Goal: Task Accomplishment & Management: Manage account settings

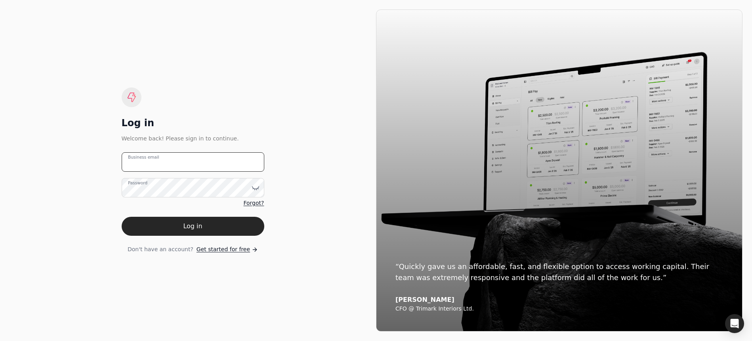
click at [183, 166] on email "Business email" at bounding box center [193, 161] width 143 height 19
type email "[EMAIL_ADDRESS][DOMAIN_NAME]"
click at [122, 217] on button "Log in" at bounding box center [193, 226] width 143 height 19
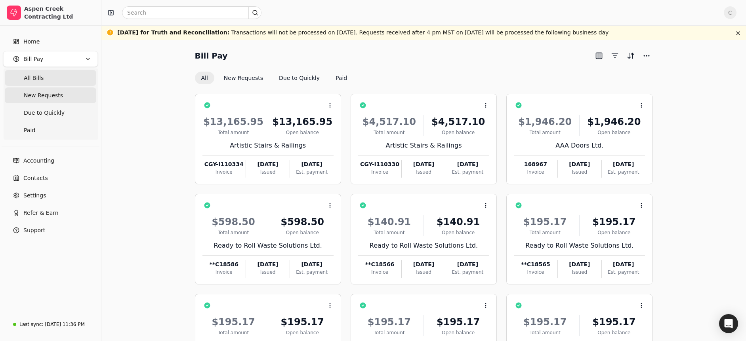
click at [47, 94] on span "New Requests" at bounding box center [43, 95] width 39 height 8
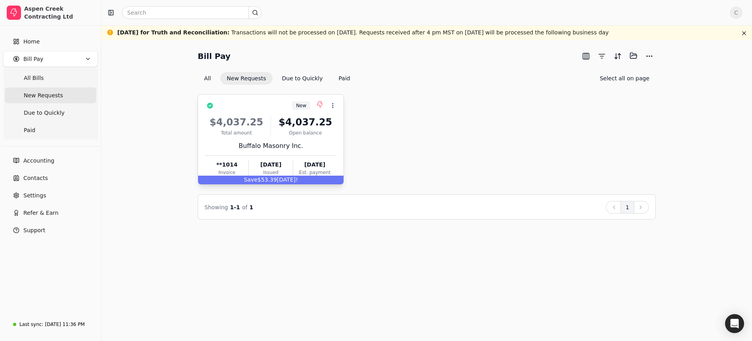
click at [276, 112] on div "$4,037.25 Total amount $4,037.25 Open balance Buffalo Masonry Inc. **1014 Invoi…" at bounding box center [270, 145] width 131 height 68
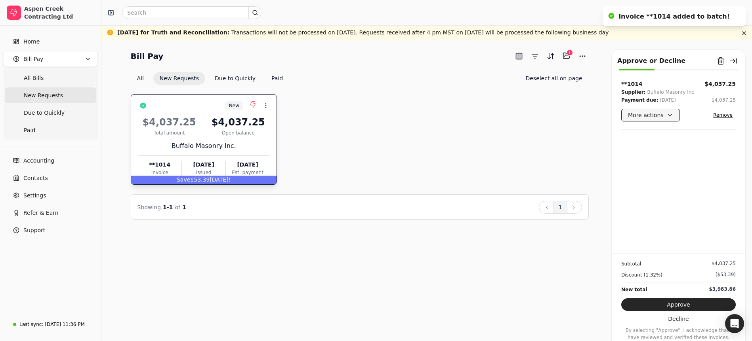
click at [642, 116] on button "More actions" at bounding box center [650, 115] width 59 height 13
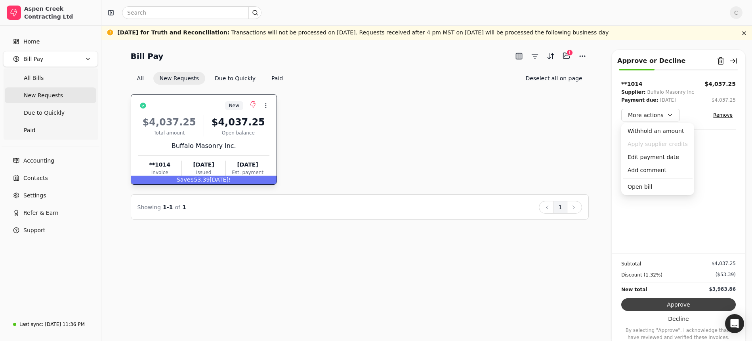
click at [670, 308] on button "Approve" at bounding box center [678, 305] width 114 height 13
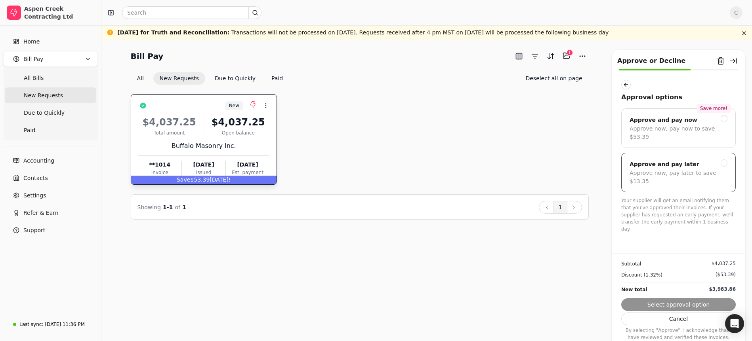
click at [726, 160] on div "Approve and pay later" at bounding box center [678, 165] width 98 height 10
click at [681, 303] on button "Submit approval" at bounding box center [678, 305] width 114 height 13
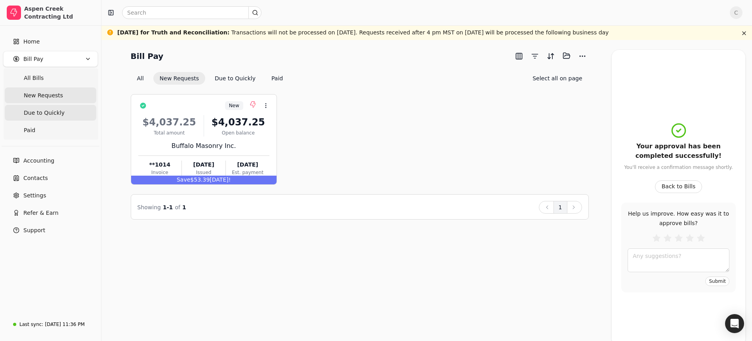
click at [59, 114] on span "Due to Quickly" at bounding box center [44, 113] width 41 height 8
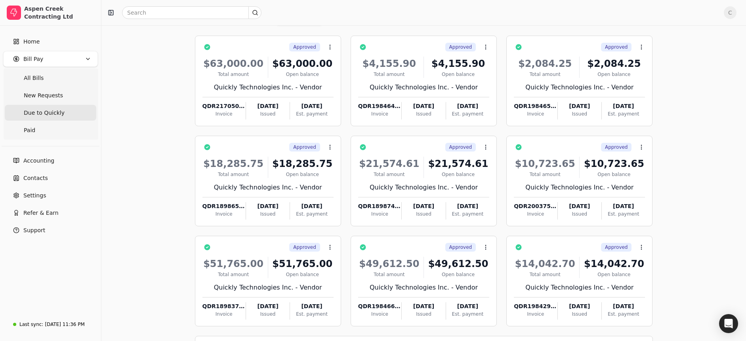
scroll to position [61, 0]
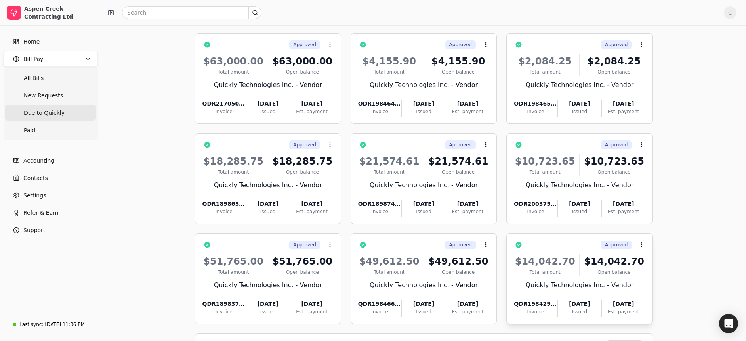
click at [583, 245] on div "Approved Context Menu Button" at bounding box center [585, 244] width 120 height 13
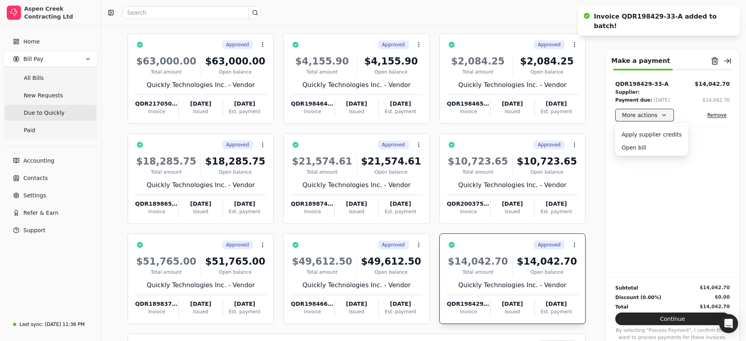
click at [651, 114] on button "More actions" at bounding box center [644, 115] width 59 height 13
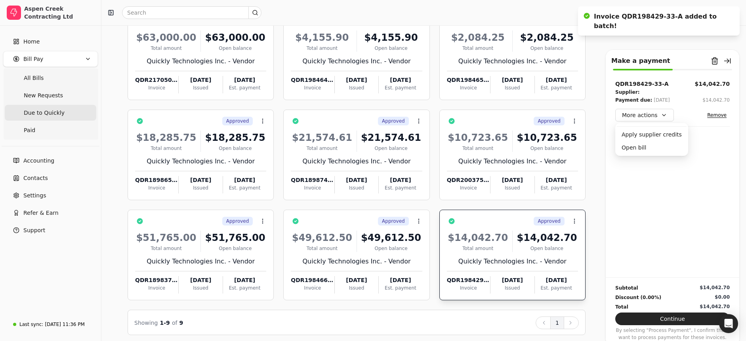
scroll to position [88, 0]
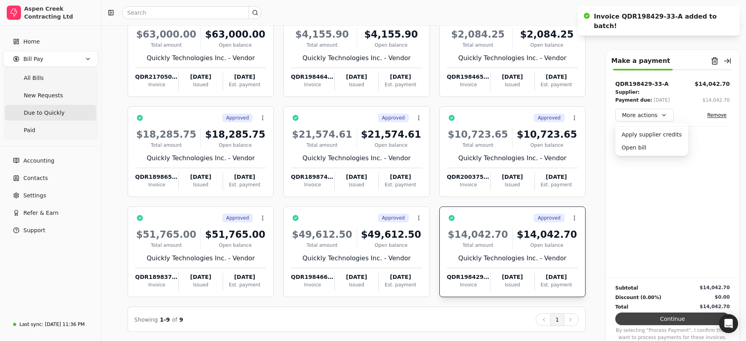
click at [675, 322] on button "Continue" at bounding box center [672, 319] width 114 height 13
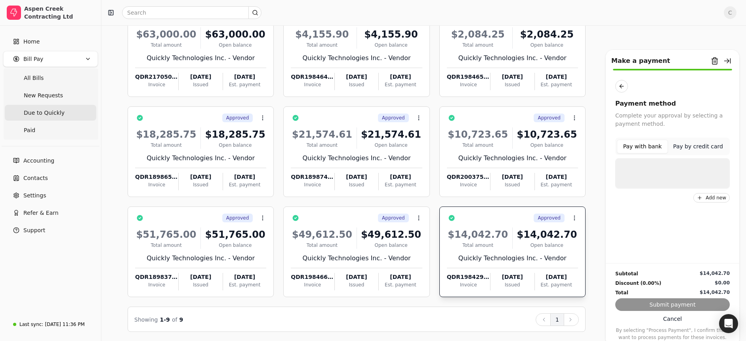
click at [645, 144] on button "Pay with bank" at bounding box center [642, 147] width 51 height 14
click at [640, 177] on div "Bank of Montreal •••6890" at bounding box center [680, 173] width 85 height 17
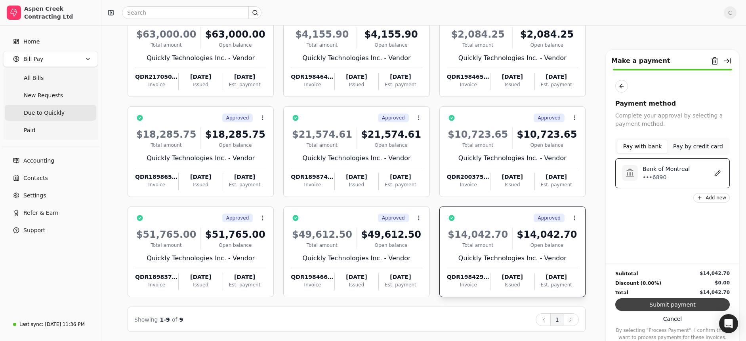
click at [662, 307] on button "Submit payment" at bounding box center [672, 305] width 114 height 13
